Goal: Task Accomplishment & Management: Manage account settings

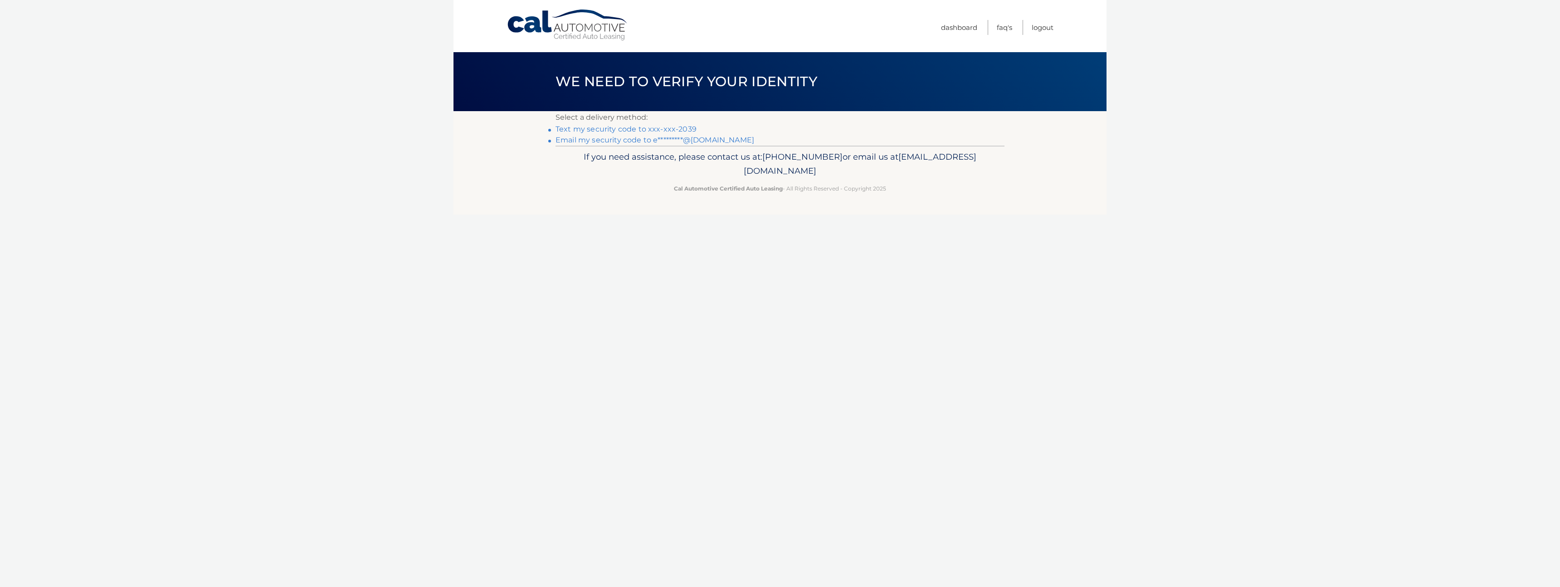
click at [661, 128] on link "Text my security code to xxx-xxx-2039" at bounding box center [626, 129] width 141 height 9
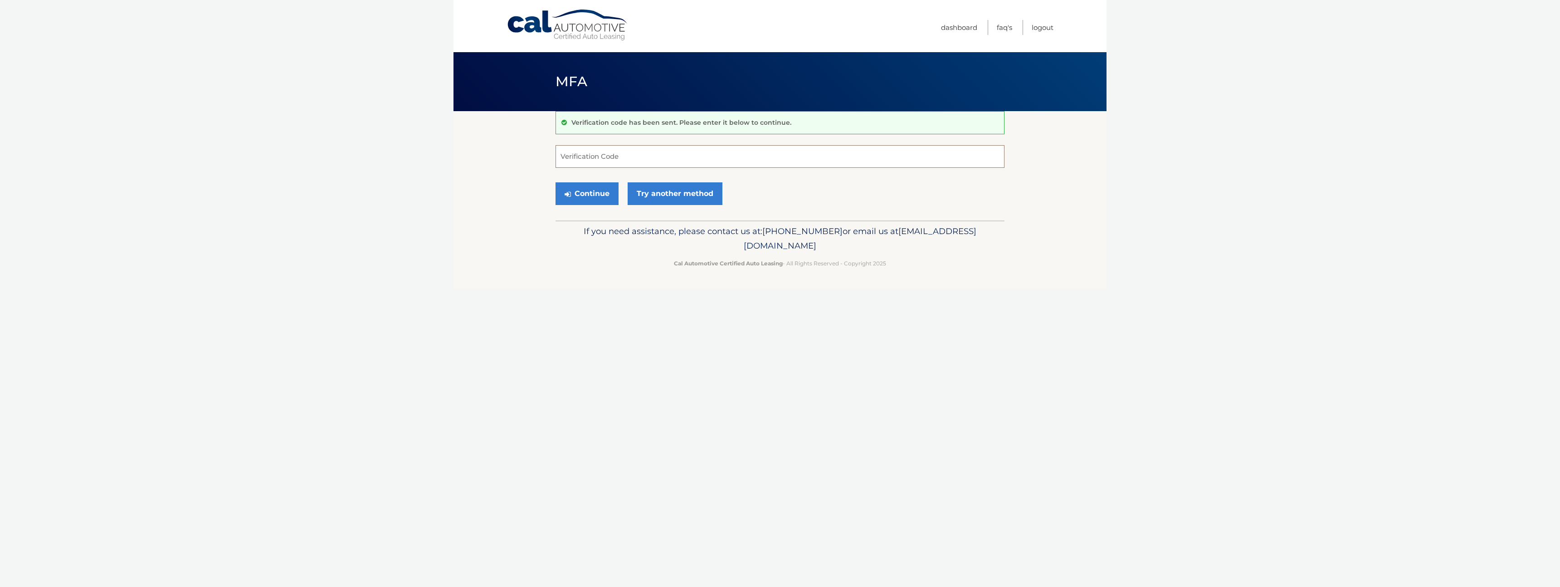
click at [646, 156] on input "Verification Code" at bounding box center [780, 156] width 449 height 23
type input "001917"
click at [577, 193] on button "Continue" at bounding box center [587, 193] width 63 height 23
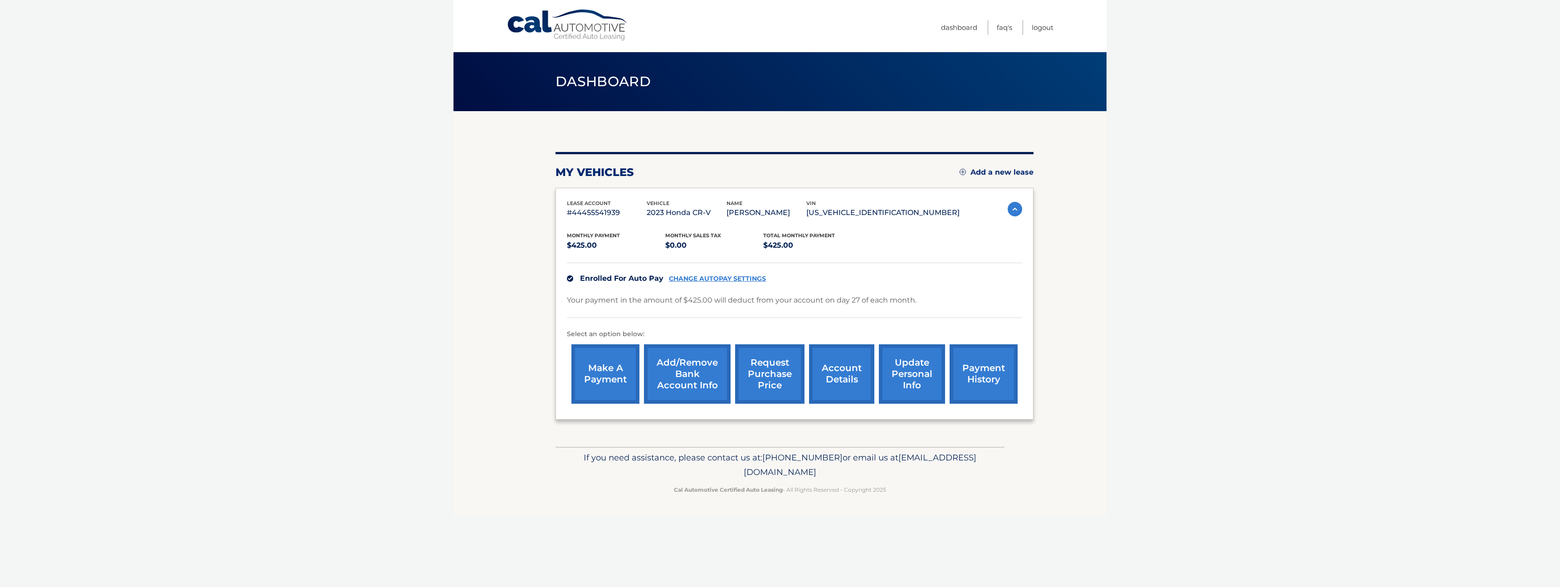
drag, startPoint x: 862, startPoint y: 212, endPoint x: 941, endPoint y: 210, distance: 79.4
click at [941, 210] on p "5J6RS4H70PL003400" at bounding box center [882, 212] width 153 height 13
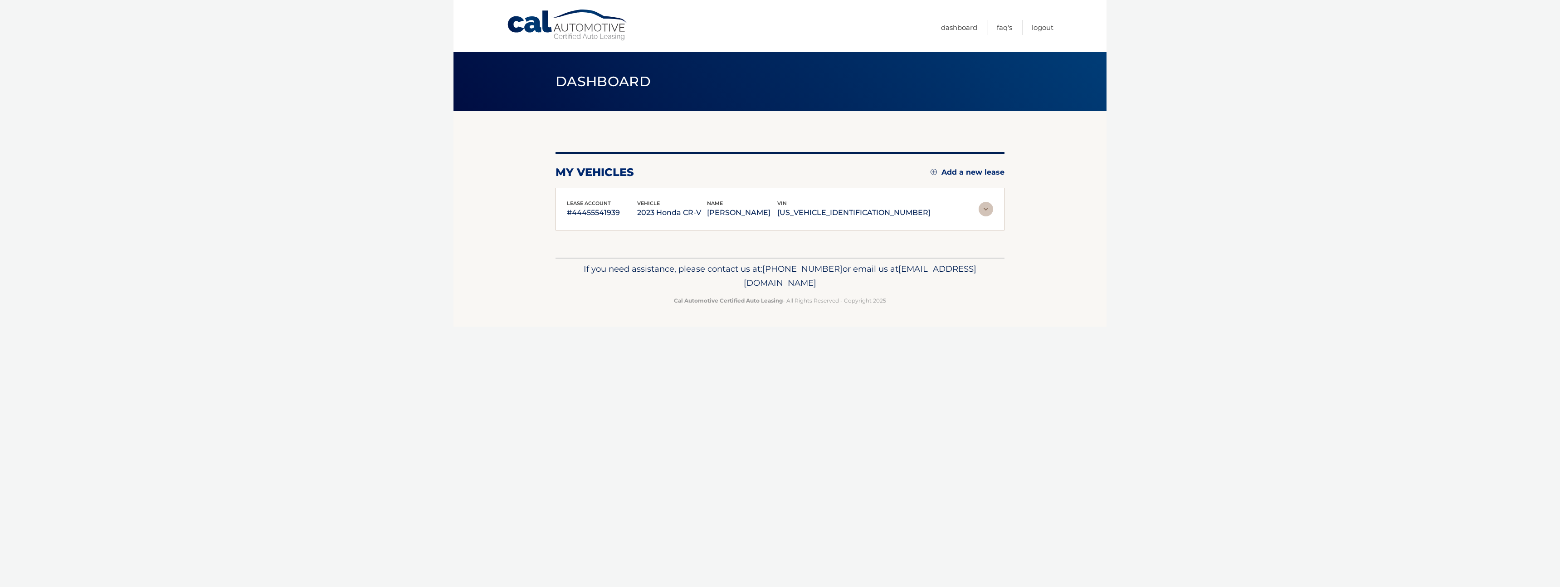
copy p "5J6RS4H70PL003400"
click at [965, 27] on link "Dashboard" at bounding box center [959, 27] width 36 height 15
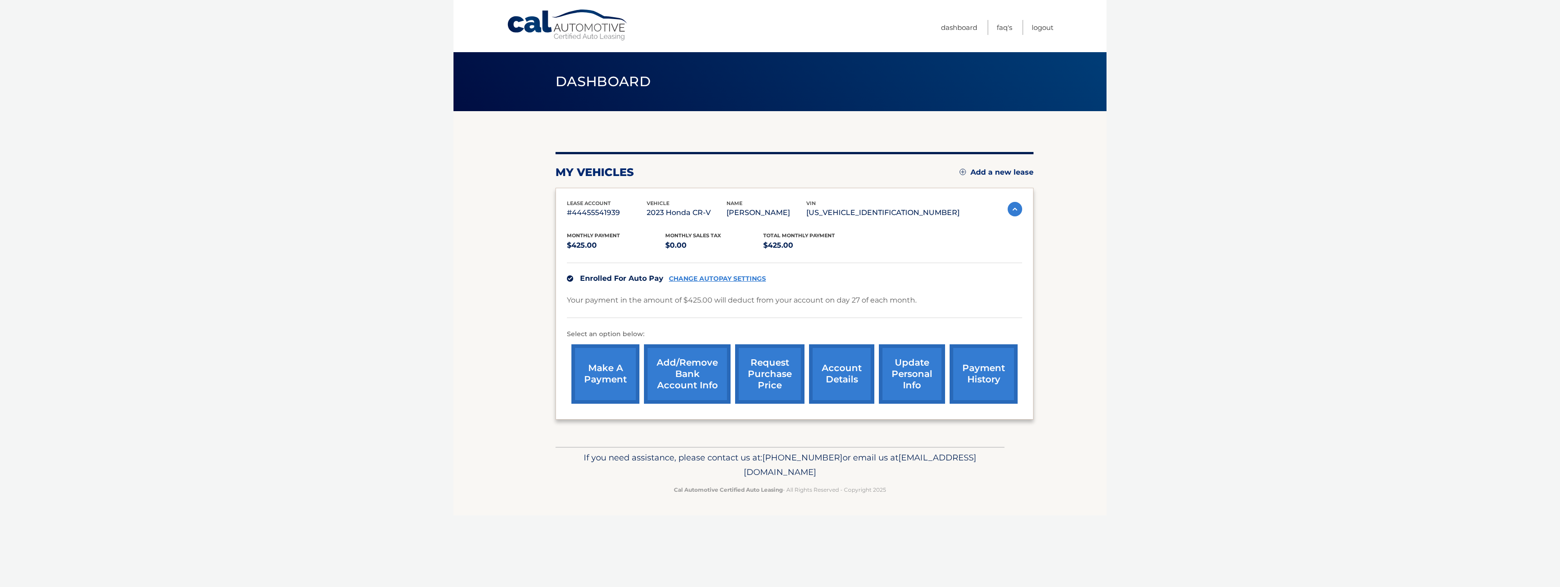
click at [765, 368] on link "request purchase price" at bounding box center [769, 373] width 69 height 59
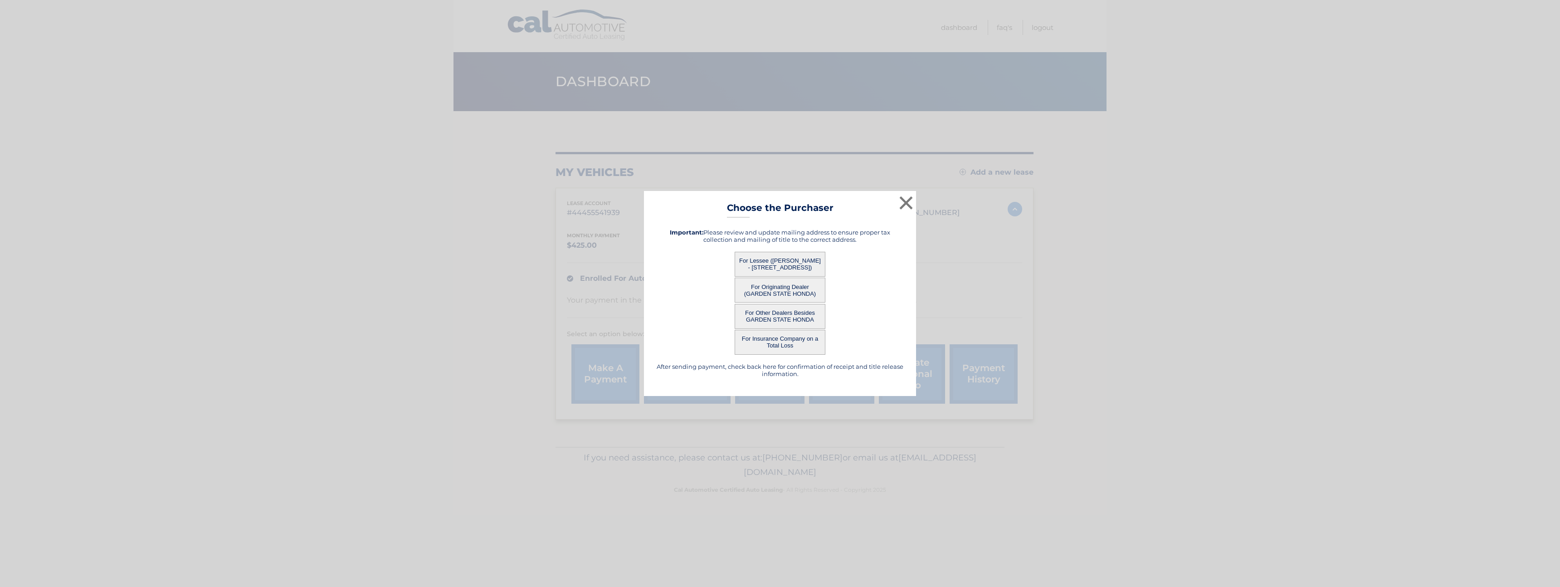
click at [801, 265] on button "For Lessee ([PERSON_NAME] - [STREET_ADDRESS])" at bounding box center [780, 264] width 91 height 25
click at [792, 262] on button "For Lessee ([PERSON_NAME] - [STREET_ADDRESS])" at bounding box center [780, 264] width 91 height 25
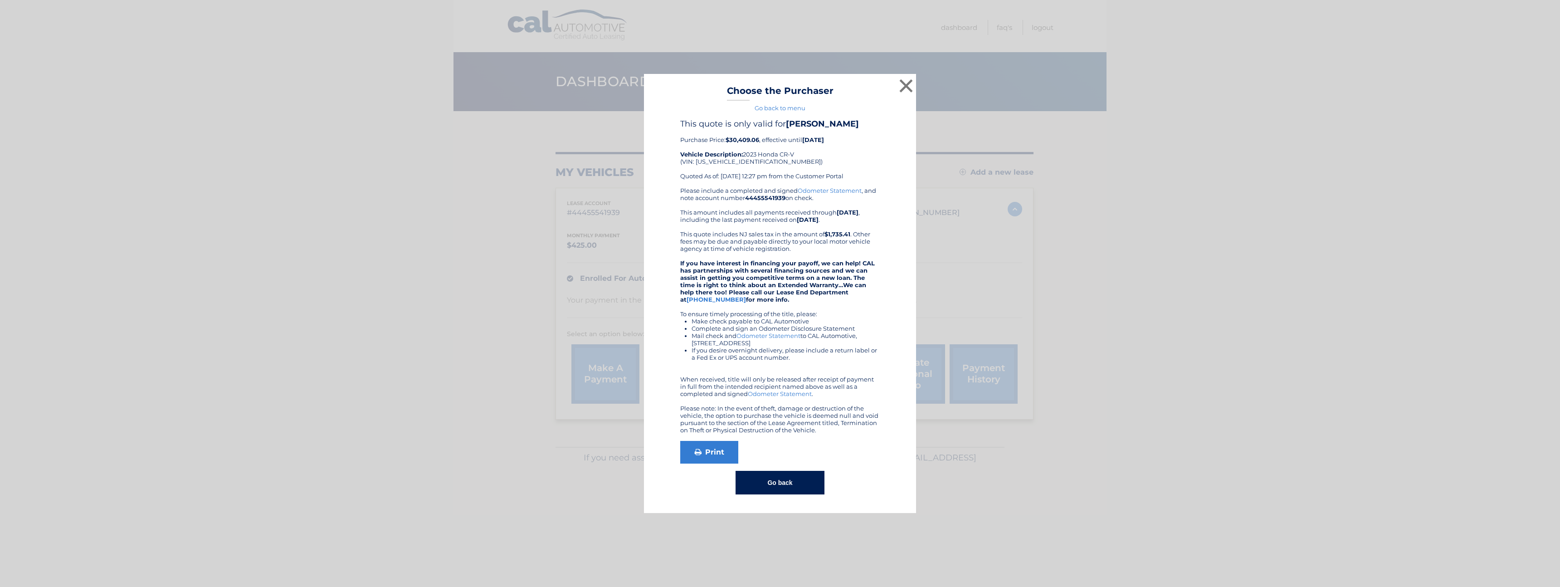
click at [770, 264] on strong "If you have interest in financing your payoff, we can help! CAL has partnership…" at bounding box center [777, 281] width 195 height 44
click at [795, 488] on button "Go back" at bounding box center [780, 483] width 88 height 24
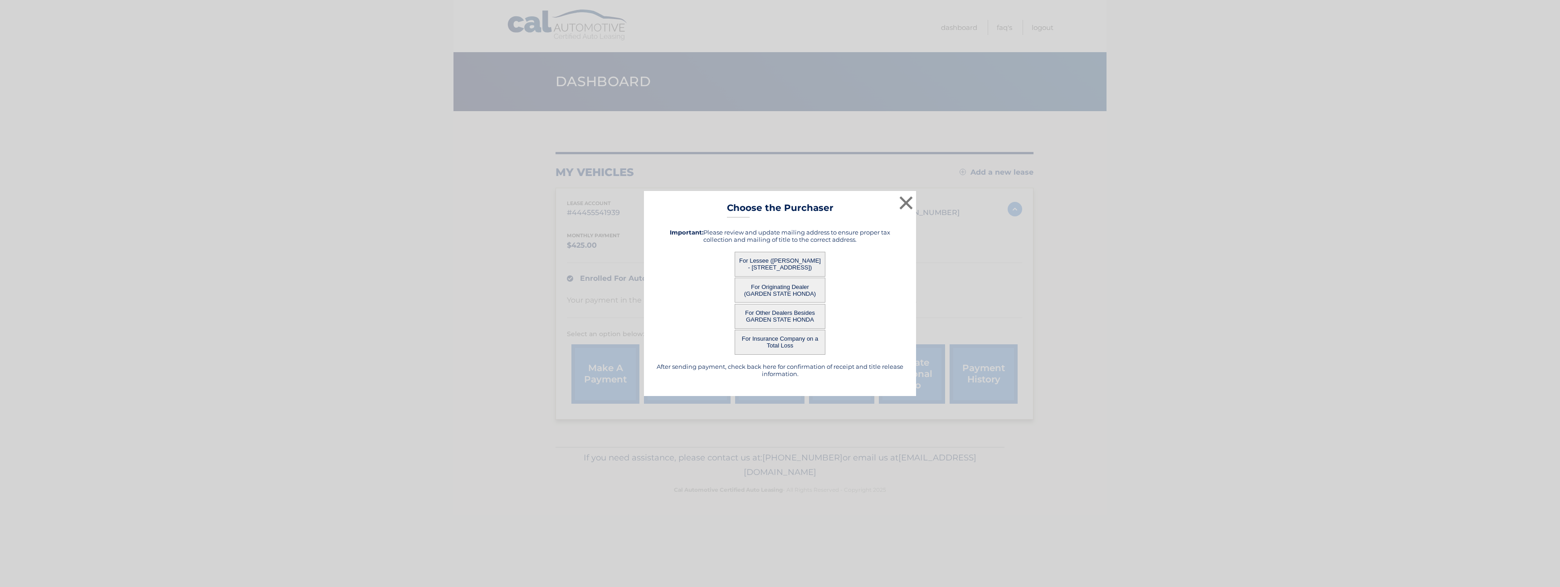
click at [783, 319] on button "For Other Dealers Besides GARDEN STATE HONDA" at bounding box center [780, 316] width 91 height 25
click at [783, 318] on button "For Other Dealers Besides GARDEN STATE HONDA" at bounding box center [780, 316] width 91 height 25
click at [782, 314] on button "For Other Dealers Besides GARDEN STATE HONDA" at bounding box center [780, 316] width 91 height 25
click at [778, 291] on button "For Originating Dealer (GARDEN STATE HONDA)" at bounding box center [780, 290] width 91 height 25
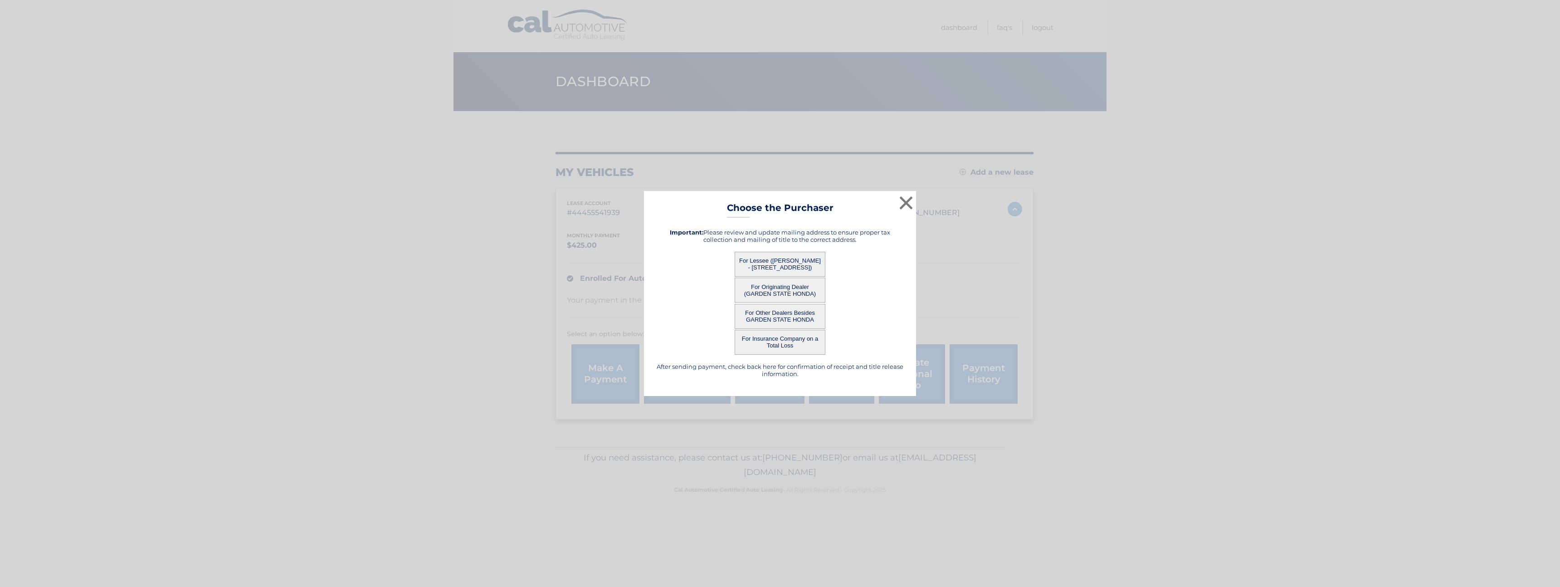
click at [780, 285] on button "For Originating Dealer (GARDEN STATE HONDA)" at bounding box center [780, 290] width 91 height 25
click at [783, 292] on div "× Choose the Purchaser Go back to menu After sending payment, check back here f…" at bounding box center [780, 293] width 272 height 205
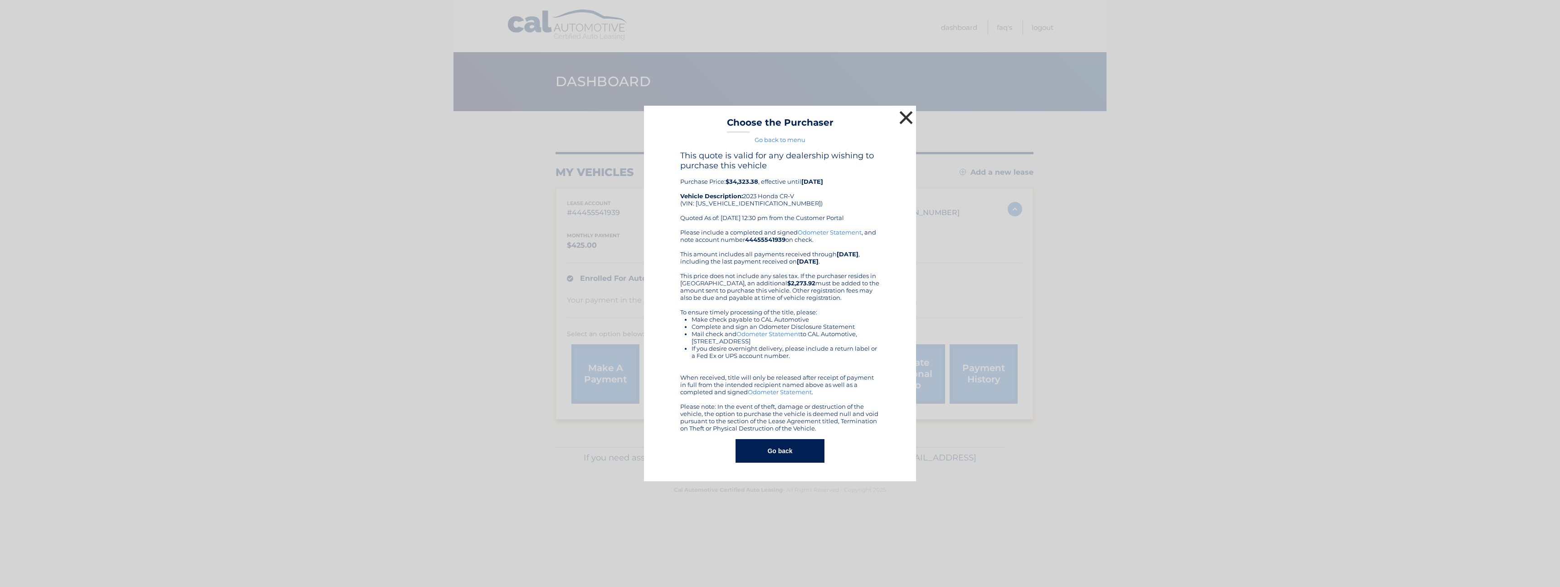
click at [907, 115] on button "×" at bounding box center [906, 117] width 18 height 18
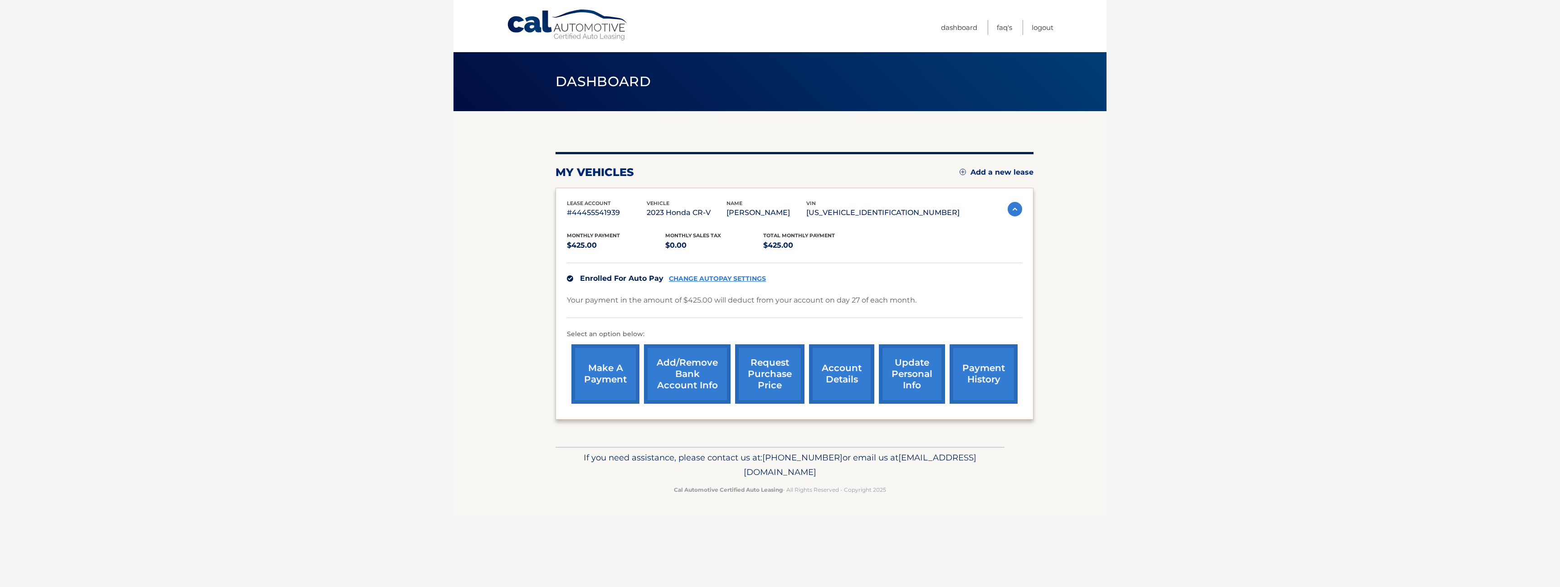
click at [848, 370] on link "account details" at bounding box center [841, 373] width 65 height 59
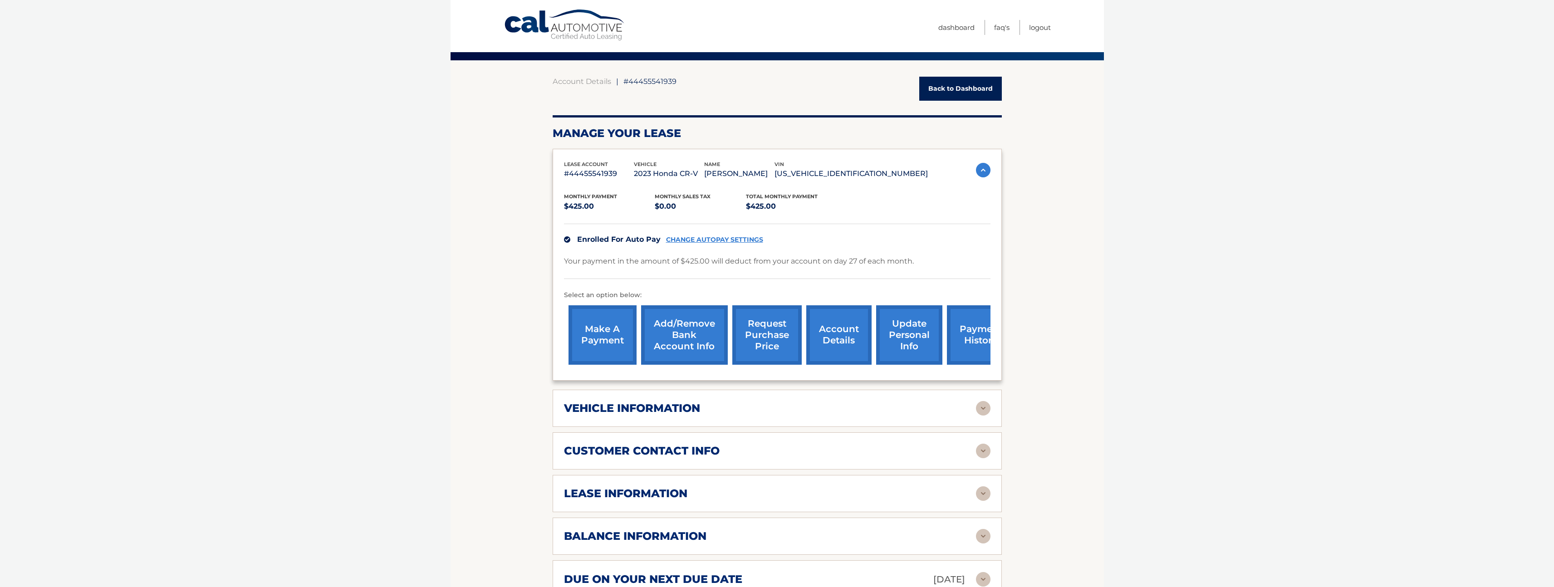
scroll to position [56, 0]
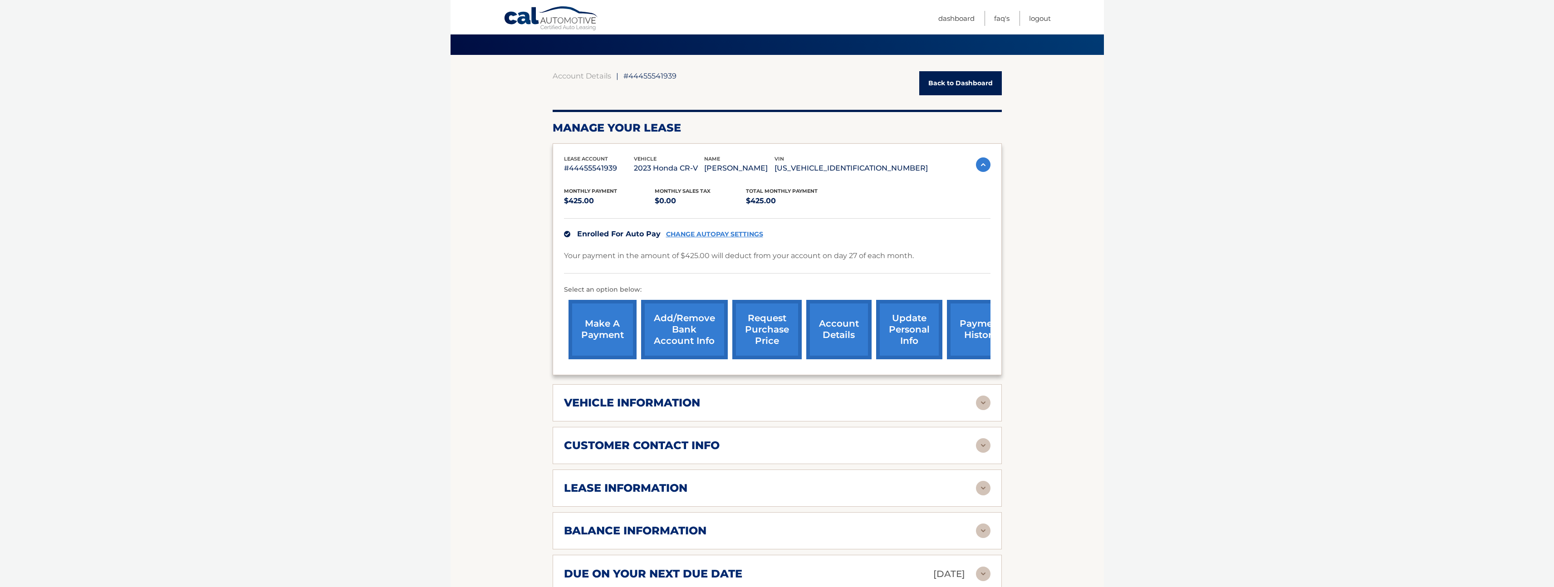
click at [687, 401] on h2 "vehicle information" at bounding box center [632, 403] width 136 height 14
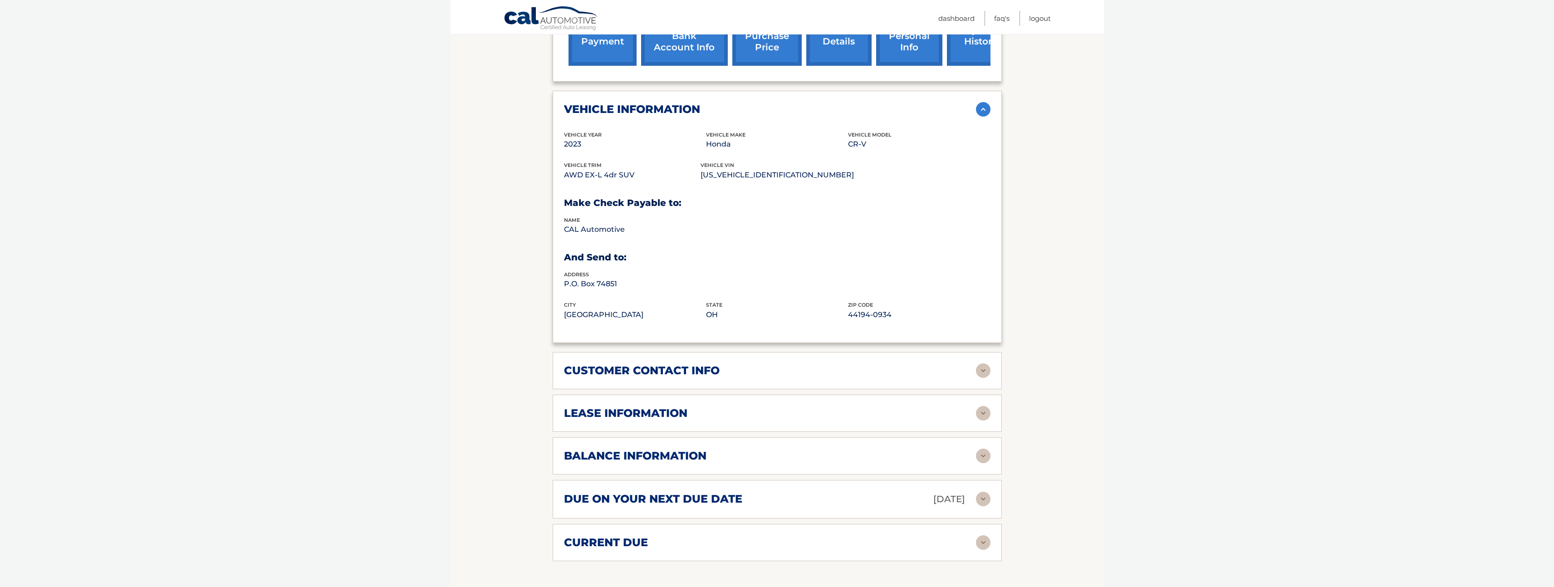
scroll to position [433, 0]
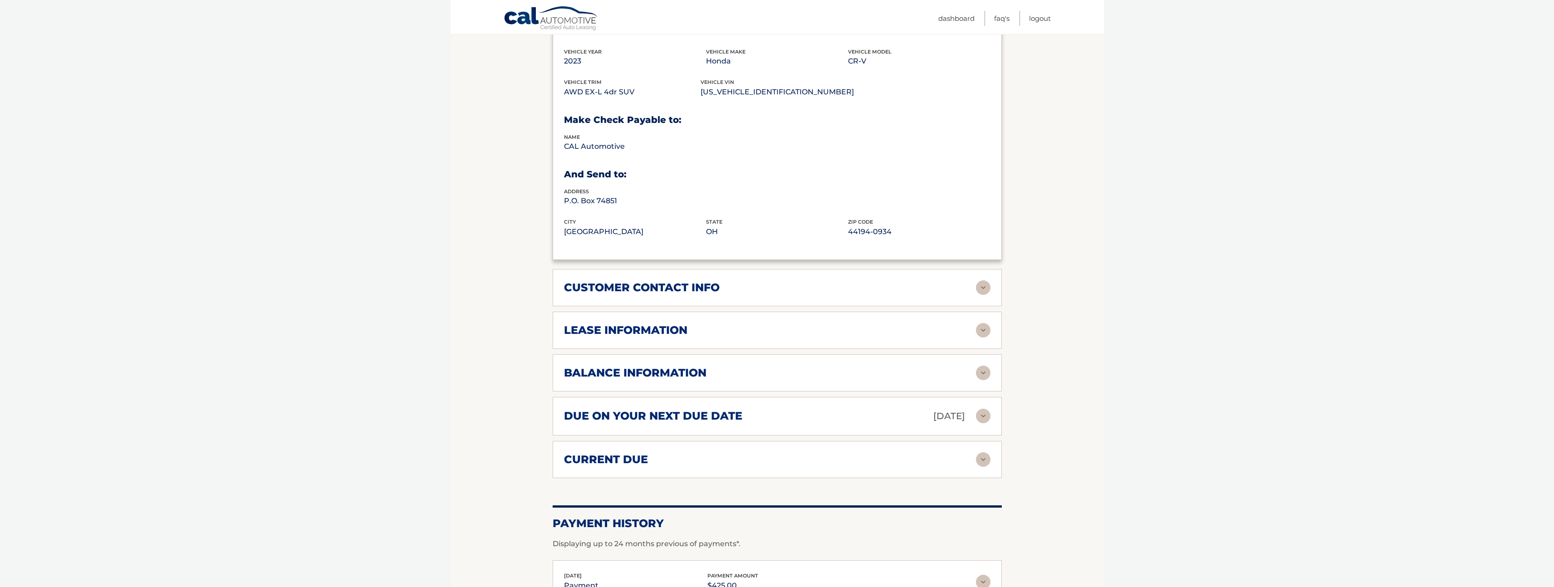
click at [701, 372] on h2 "balance information" at bounding box center [635, 373] width 142 height 14
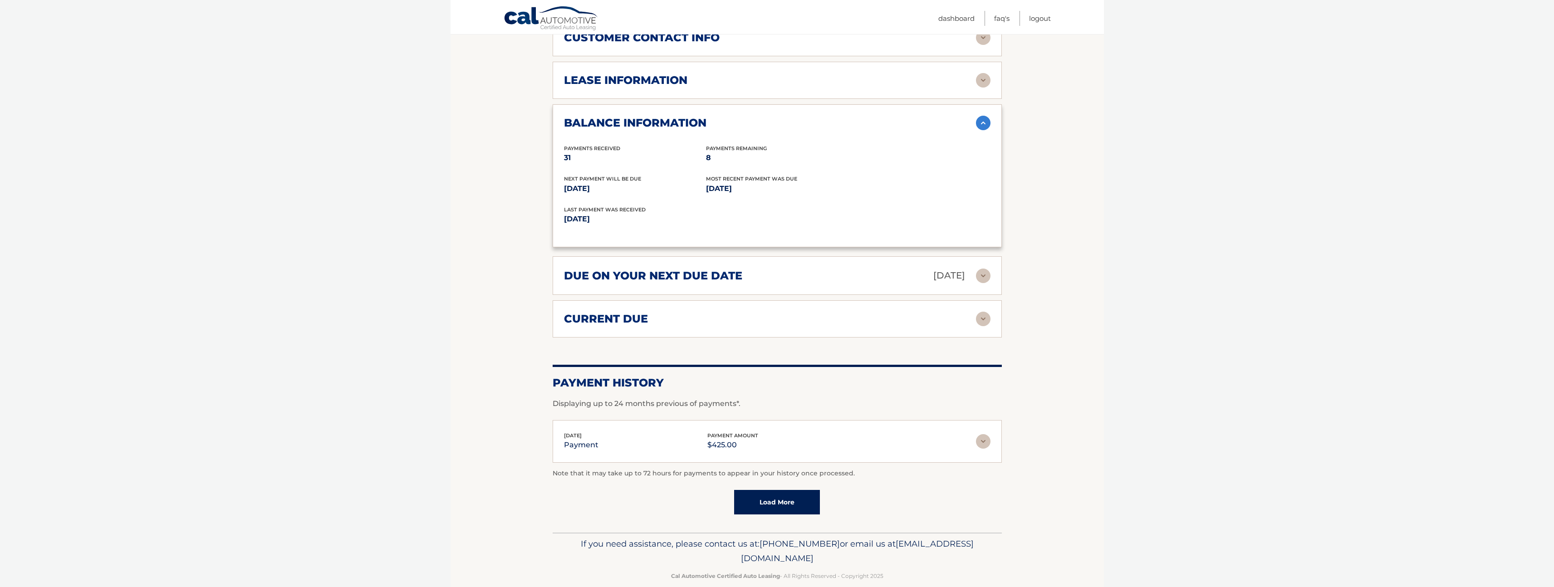
scroll to position [697, 0]
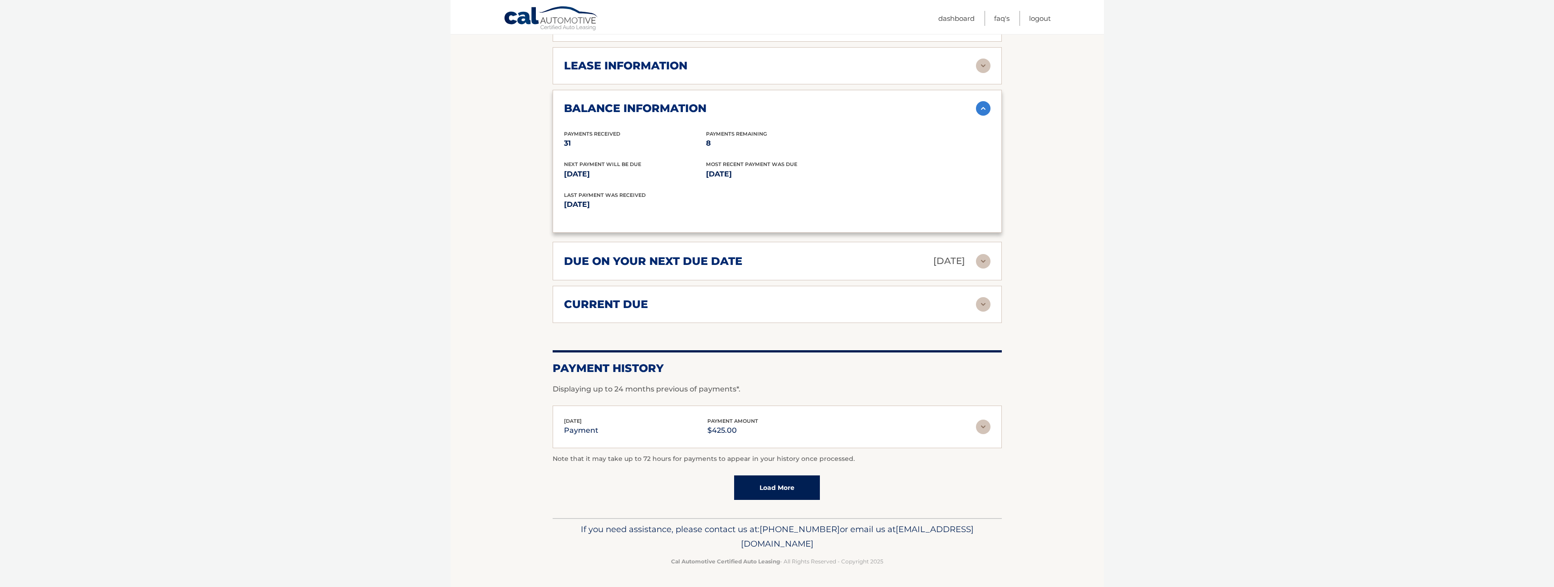
click at [641, 303] on h2 "current due" at bounding box center [606, 305] width 84 height 14
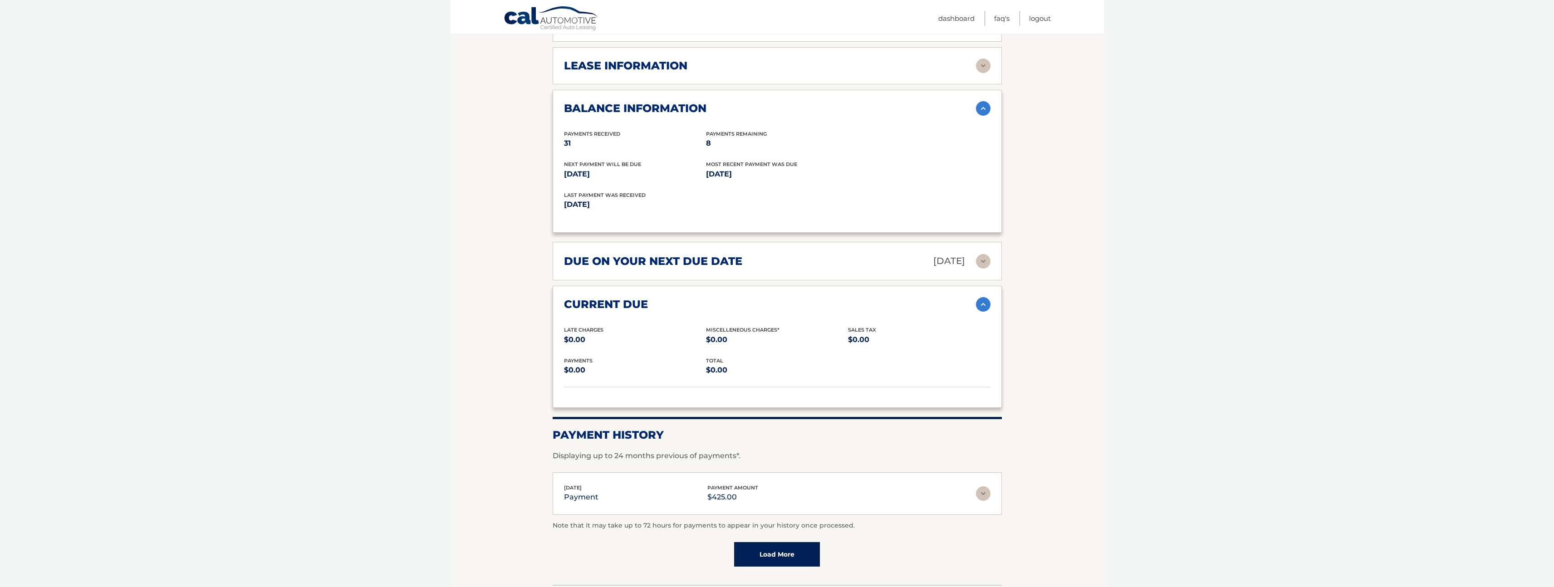
click at [641, 303] on h2 "current due" at bounding box center [606, 305] width 84 height 14
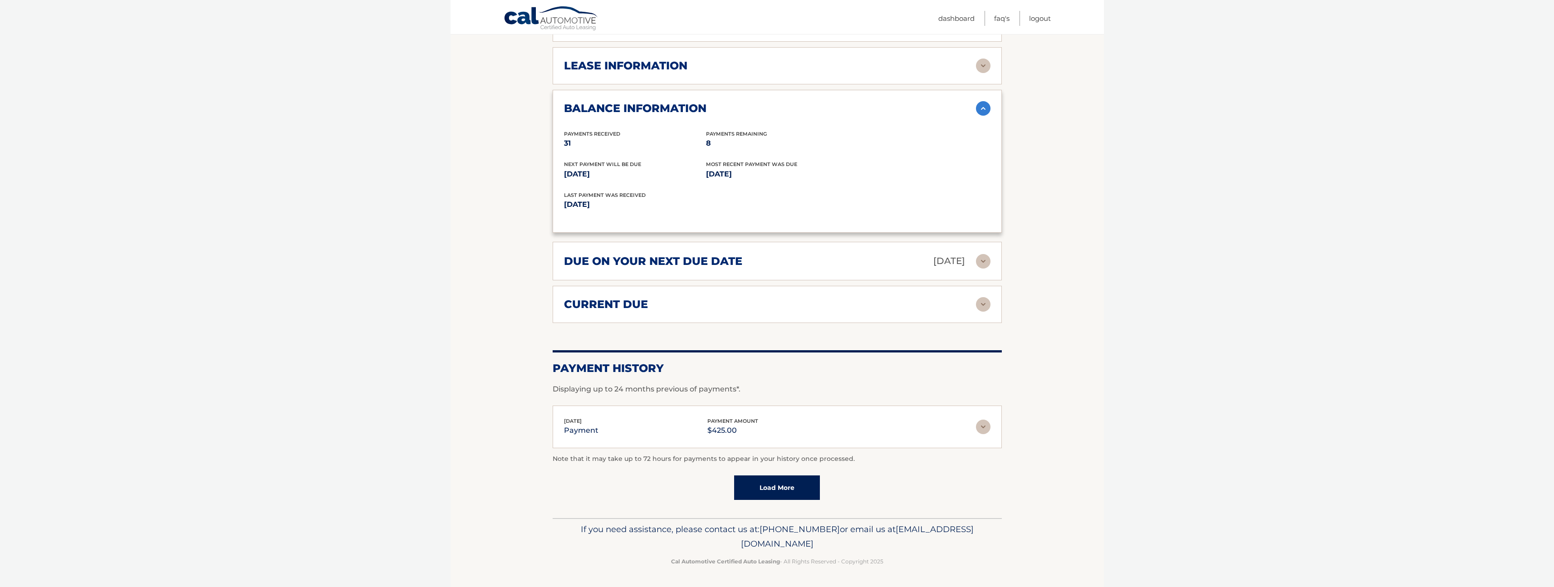
click at [783, 485] on link "Load More" at bounding box center [777, 487] width 86 height 24
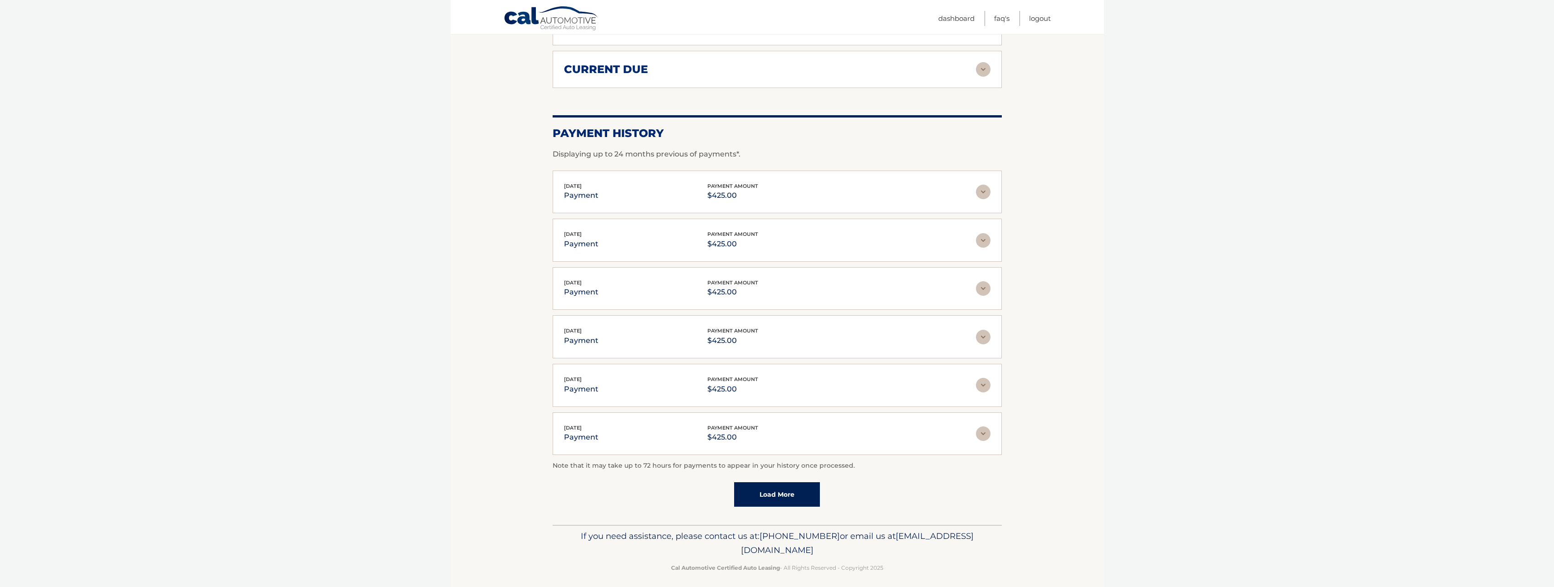
scroll to position [939, 0]
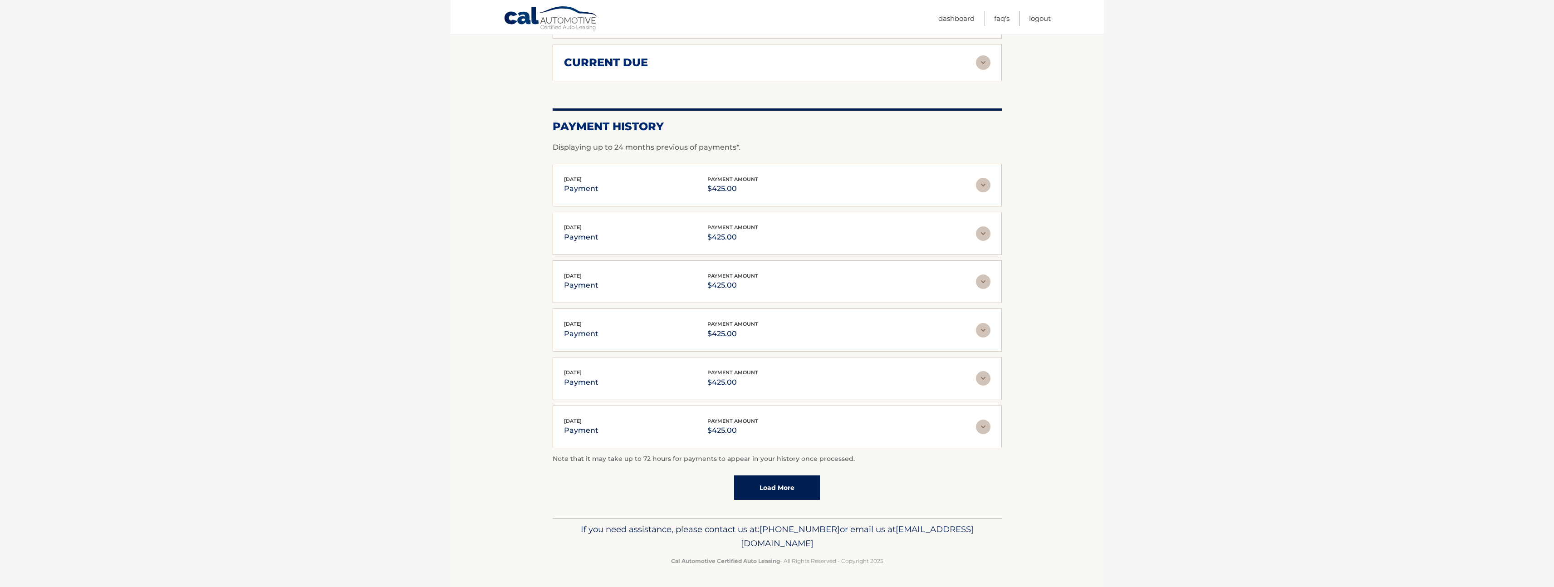
click at [794, 489] on link "Load More" at bounding box center [777, 487] width 86 height 24
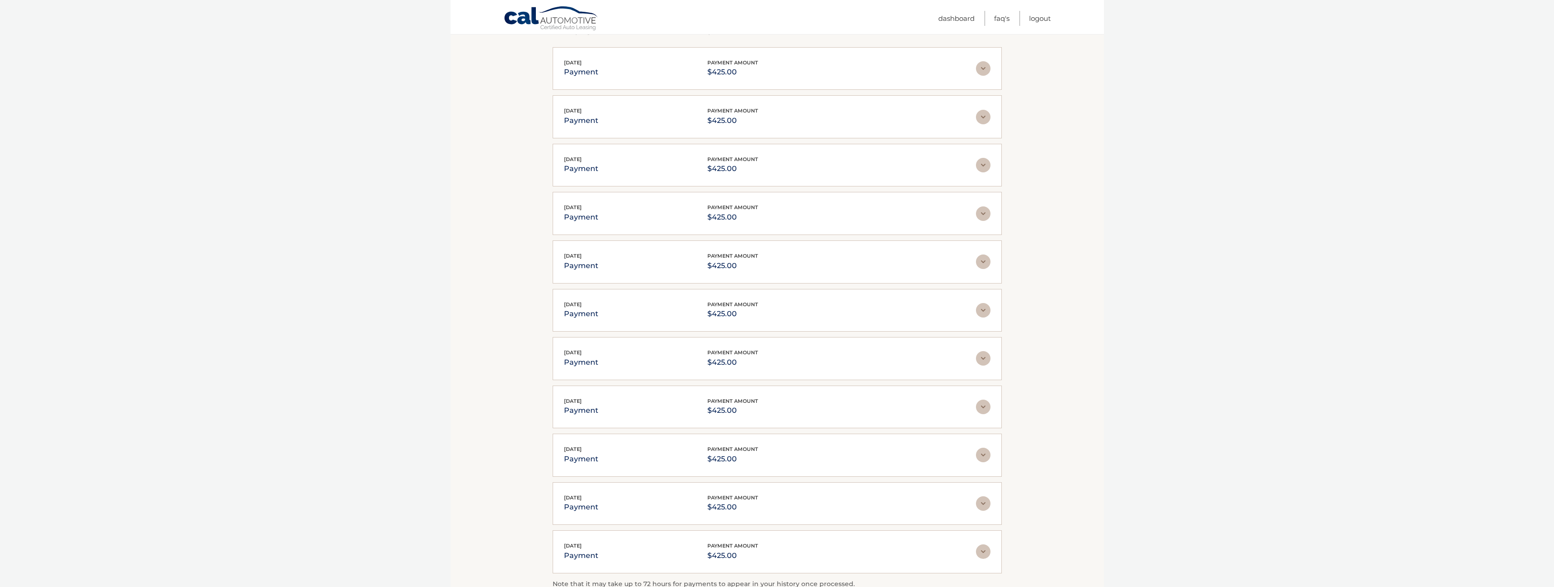
scroll to position [1180, 0]
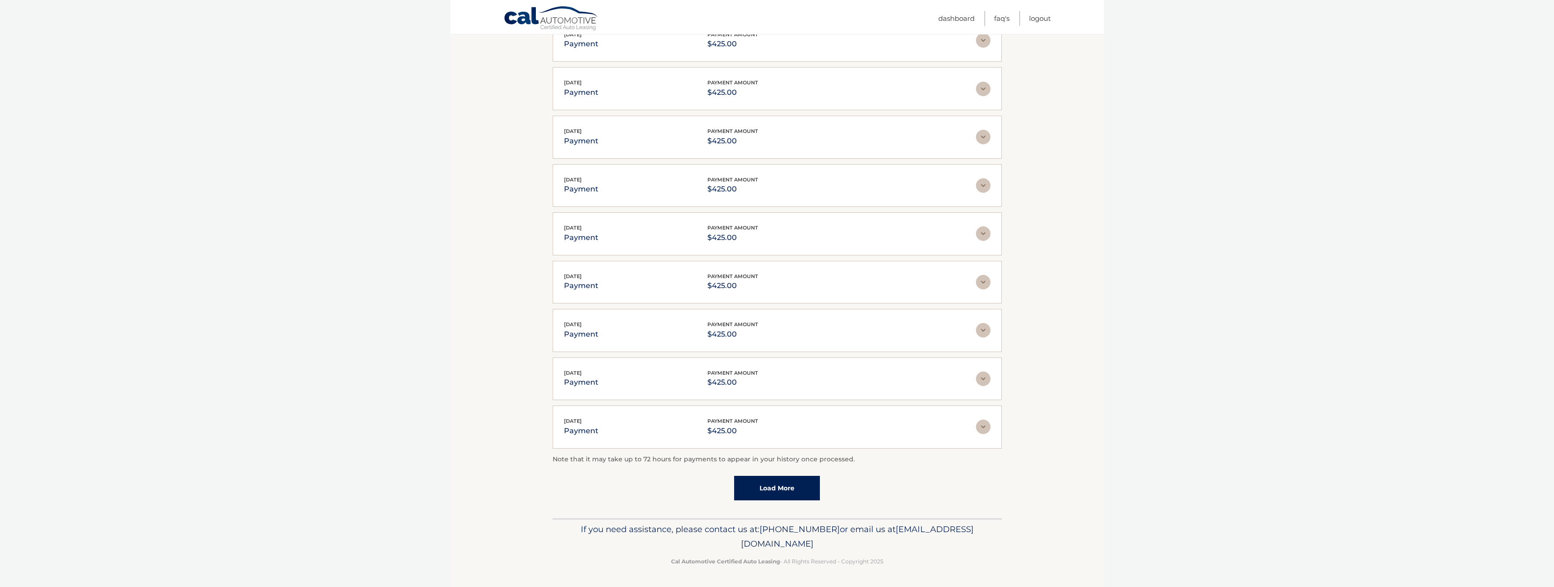
click at [790, 484] on link "Load More" at bounding box center [777, 488] width 86 height 24
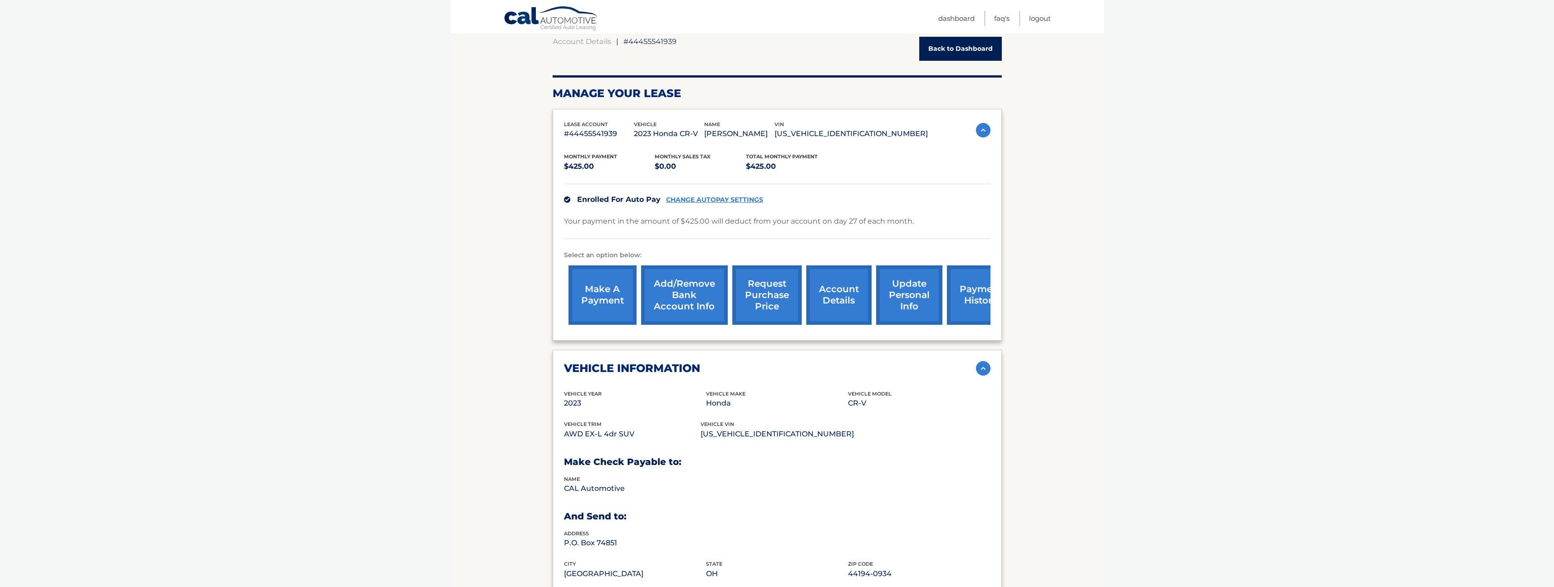
scroll to position [0, 0]
